Goal: Transaction & Acquisition: Obtain resource

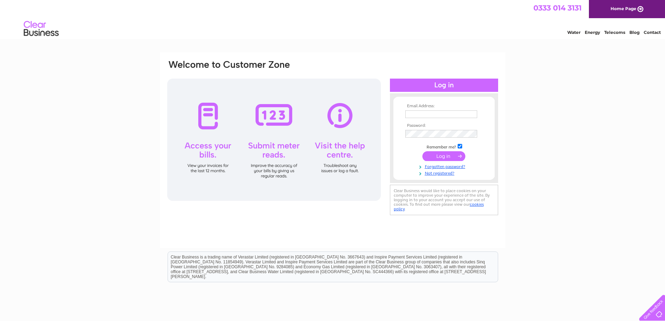
type input "gillian@dabhandling.com"
click at [433, 158] on input "submit" at bounding box center [443, 156] width 43 height 10
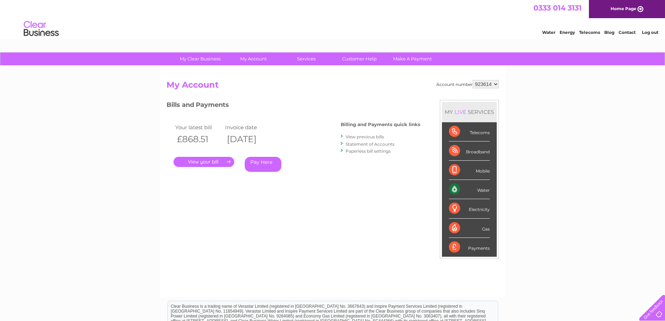
click at [362, 138] on link "View previous bills" at bounding box center [365, 136] width 38 height 5
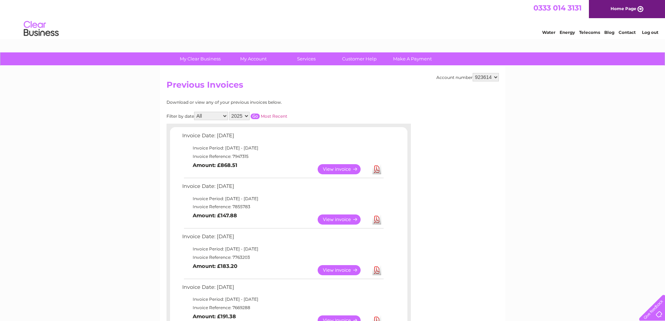
click at [378, 169] on link "Download" at bounding box center [376, 169] width 9 height 10
click at [646, 31] on link "Log out" at bounding box center [650, 32] width 16 height 5
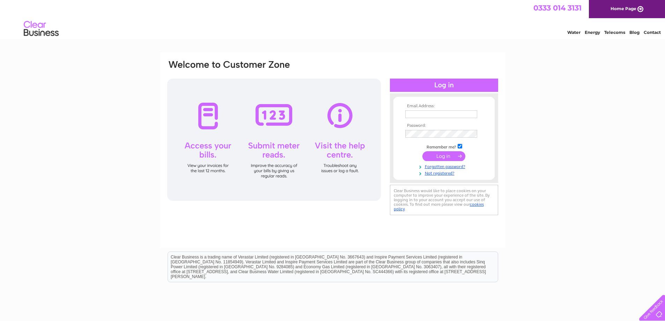
type input "gillian@dabhandling.com"
click at [451, 154] on input "submit" at bounding box center [443, 156] width 43 height 10
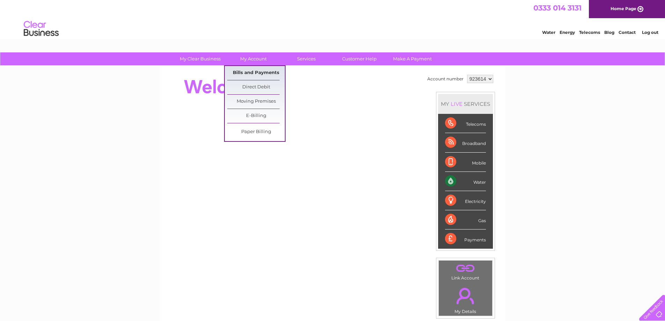
click at [254, 72] on link "Bills and Payments" at bounding box center [256, 73] width 58 height 14
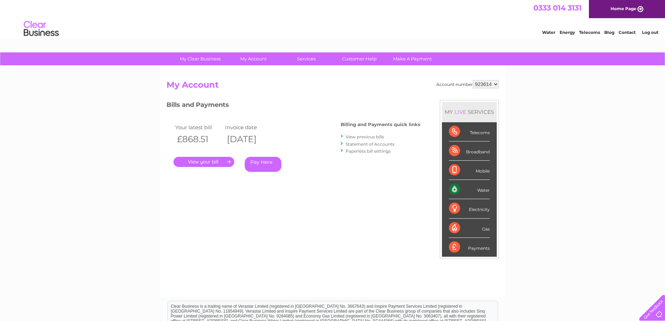
click at [208, 161] on link "." at bounding box center [203, 162] width 61 height 10
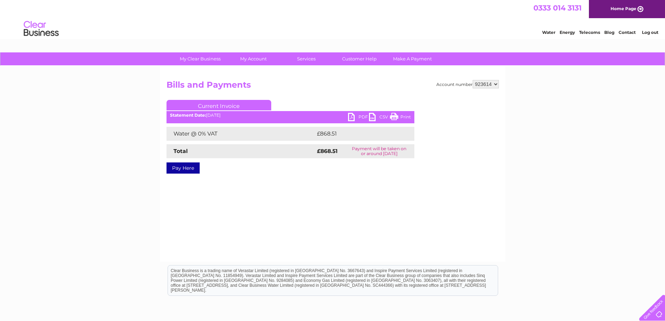
click at [352, 118] on link "PDF" at bounding box center [358, 118] width 21 height 10
click at [351, 113] on link "PDF" at bounding box center [358, 118] width 21 height 10
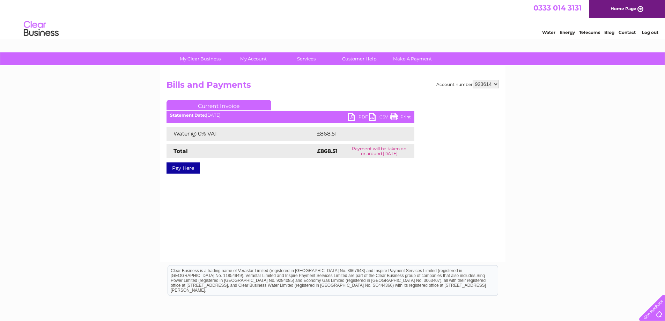
click at [374, 113] on link "CSV" at bounding box center [379, 118] width 21 height 10
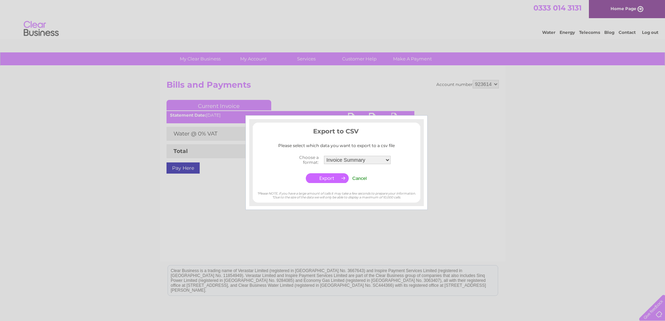
click at [511, 191] on div at bounding box center [332, 160] width 665 height 321
click at [358, 181] on td "Cancel" at bounding box center [359, 177] width 18 height 13
click at [358, 179] on input "Cancel" at bounding box center [359, 178] width 15 height 5
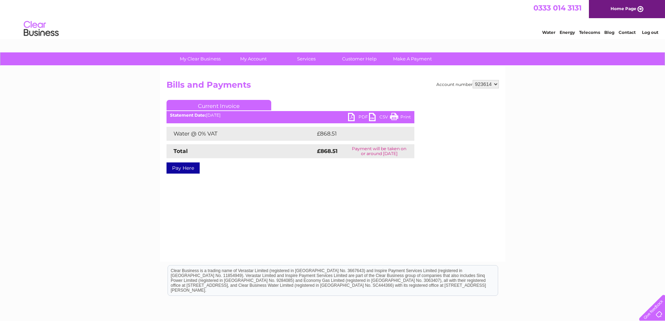
click at [648, 35] on li "Log out" at bounding box center [650, 32] width 21 height 9
click at [648, 33] on link "Log out" at bounding box center [650, 32] width 16 height 5
